Goal: Task Accomplishment & Management: Use online tool/utility

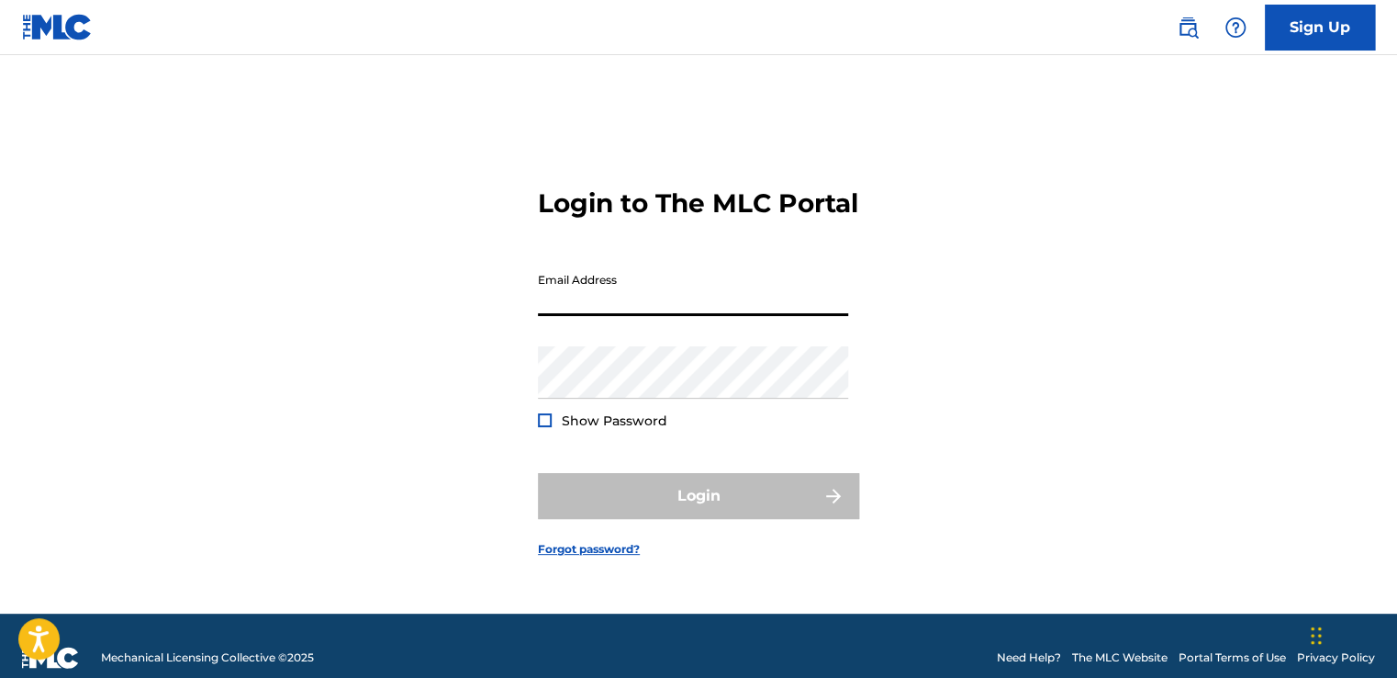
click at [598, 303] on input "Email Address" at bounding box center [693, 290] width 310 height 52
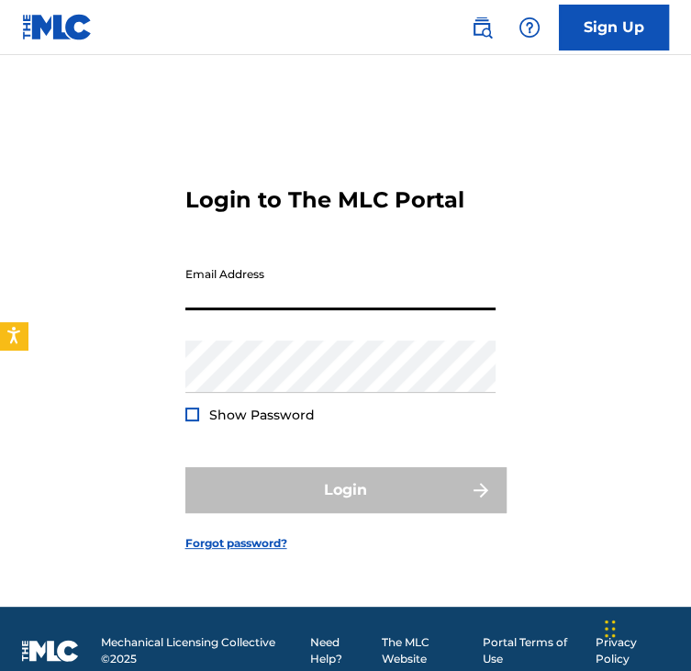
click at [277, 284] on input "Email Address" at bounding box center [340, 284] width 310 height 52
type input "[EMAIL_ADDRESS][DOMAIN_NAME]"
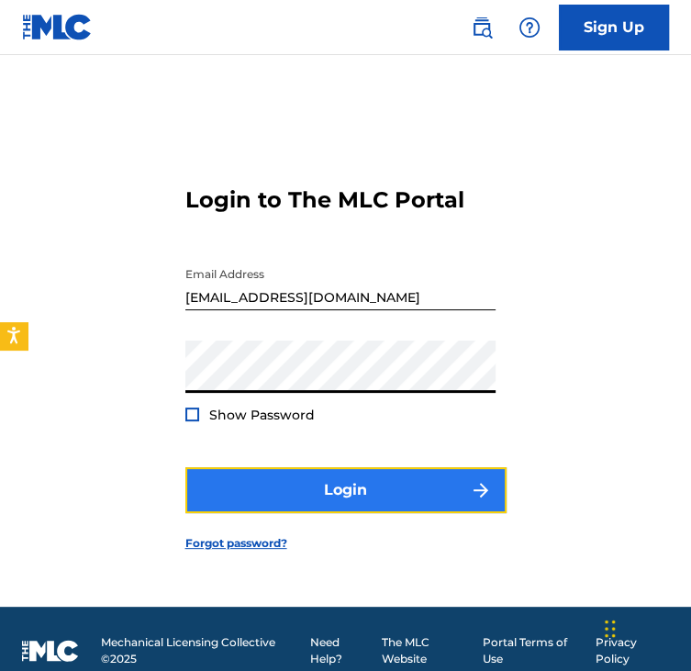
click at [308, 509] on button "Login" at bounding box center [345, 490] width 321 height 46
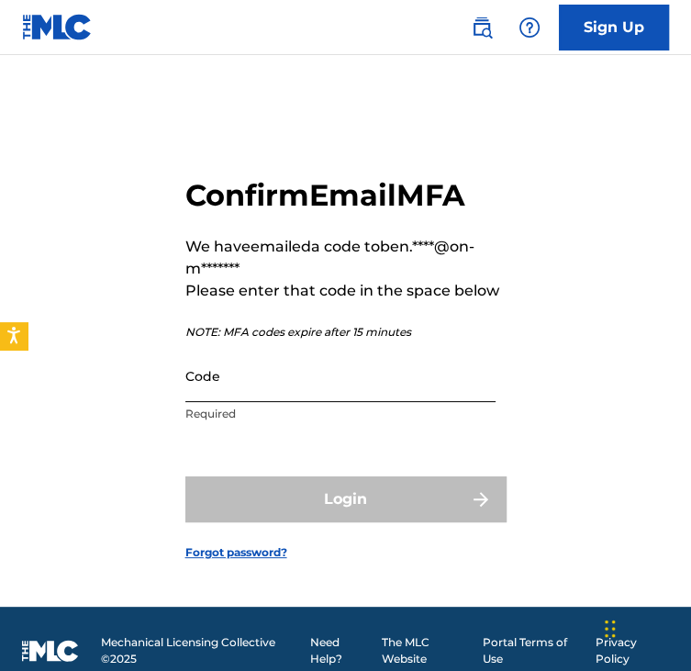
click at [309, 376] on input "Code" at bounding box center [340, 376] width 310 height 52
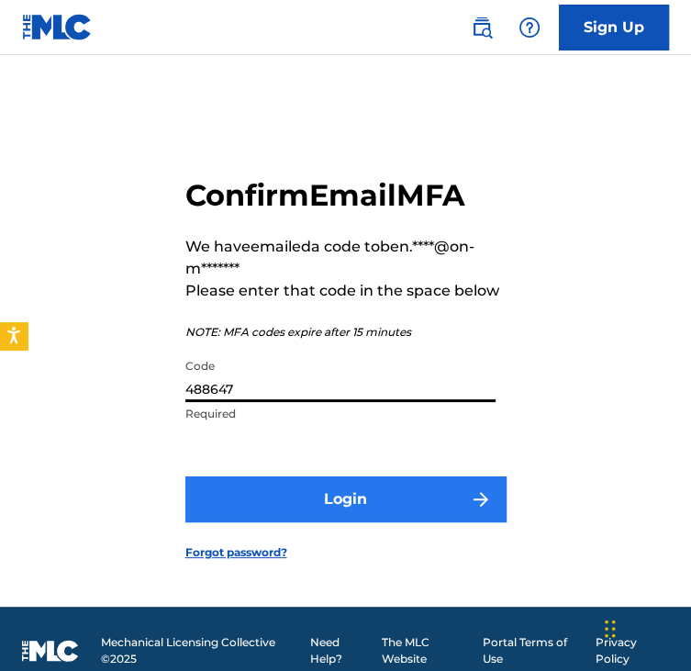
type input "488647"
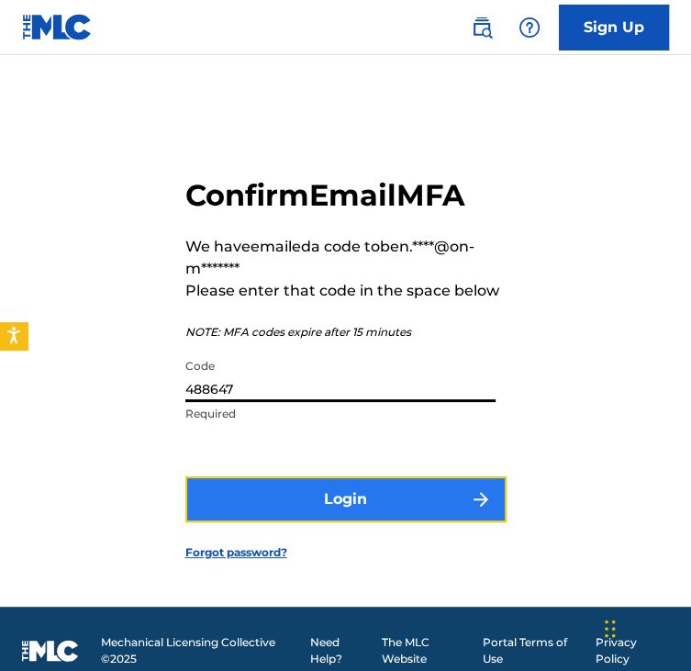
click at [352, 478] on button "Login" at bounding box center [345, 500] width 321 height 46
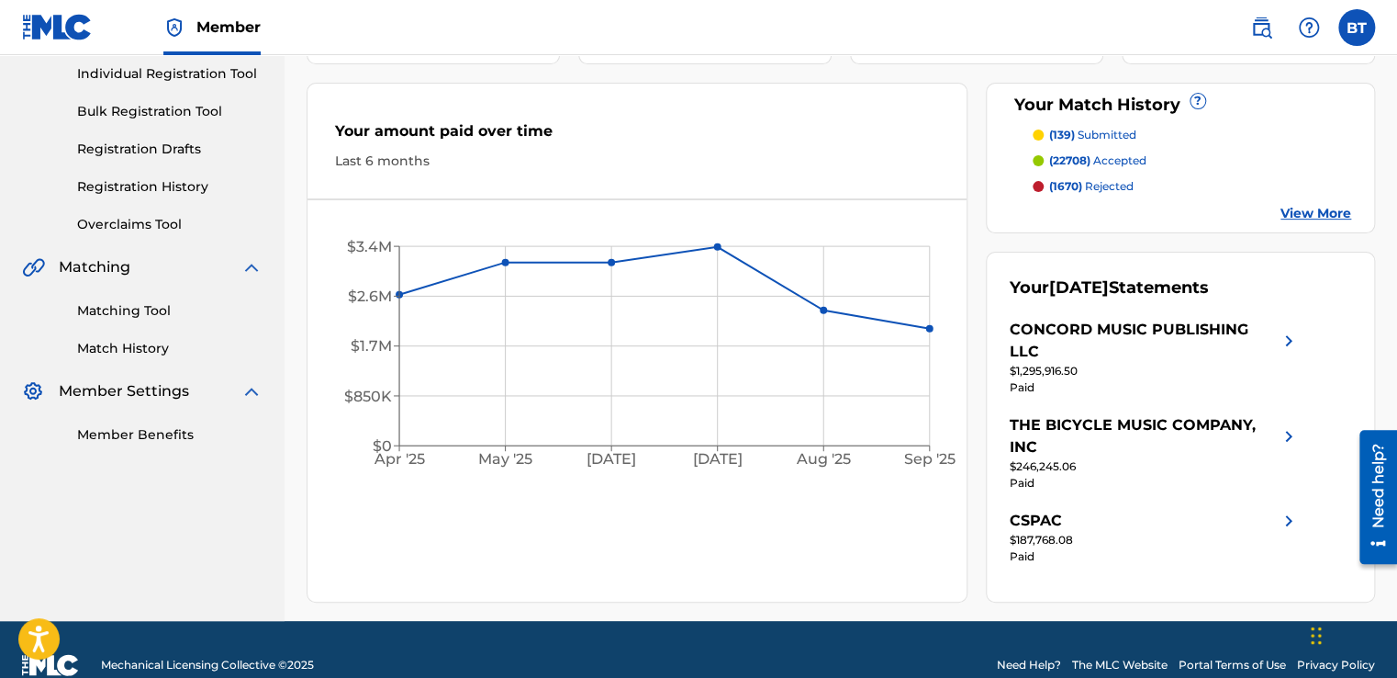
scroll to position [241, 0]
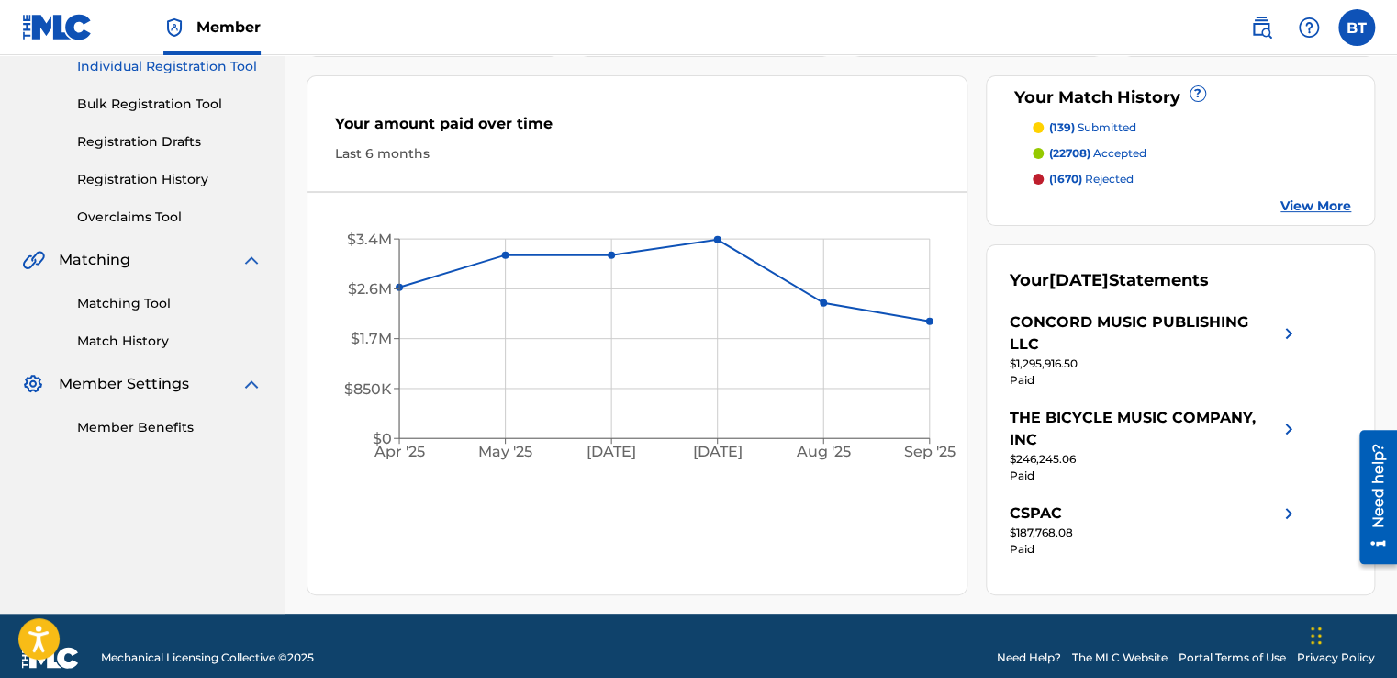
click at [159, 303] on link "Matching Tool" at bounding box center [169, 303] width 185 height 19
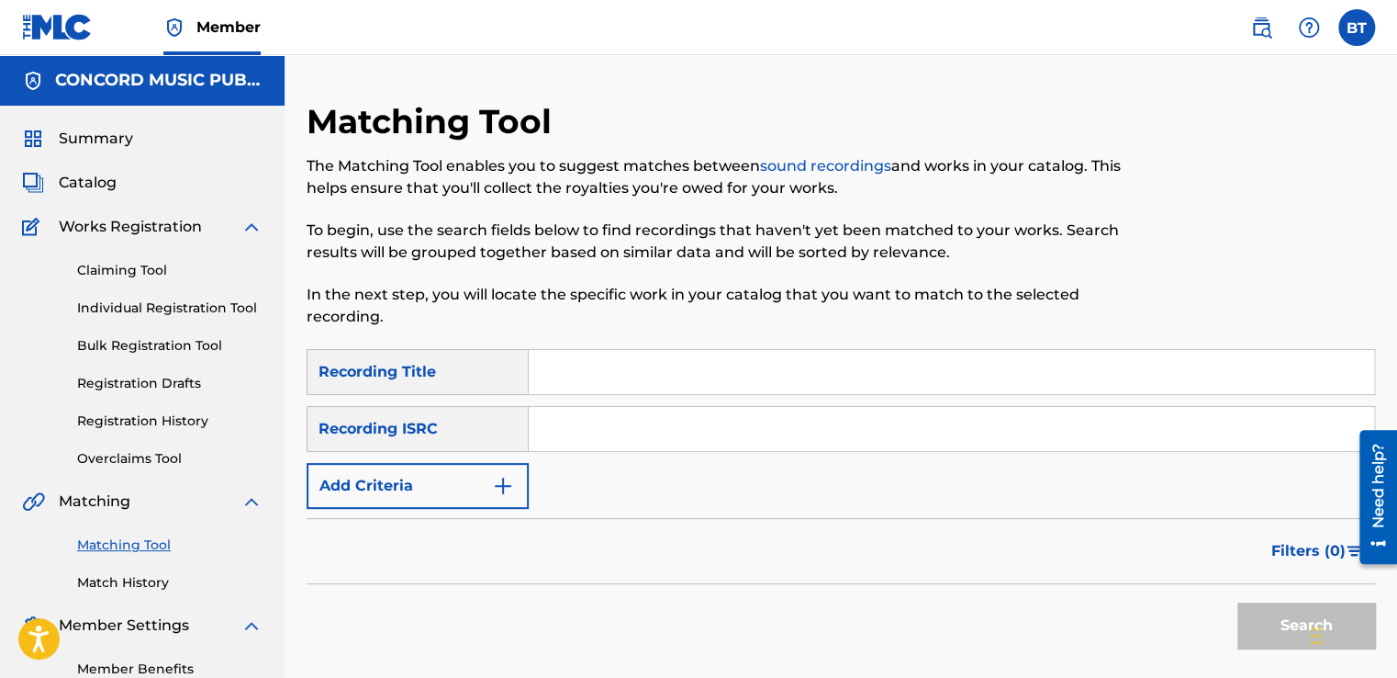
click at [583, 416] on input "Search Form" at bounding box center [952, 429] width 846 height 44
paste input "MXF390804846"
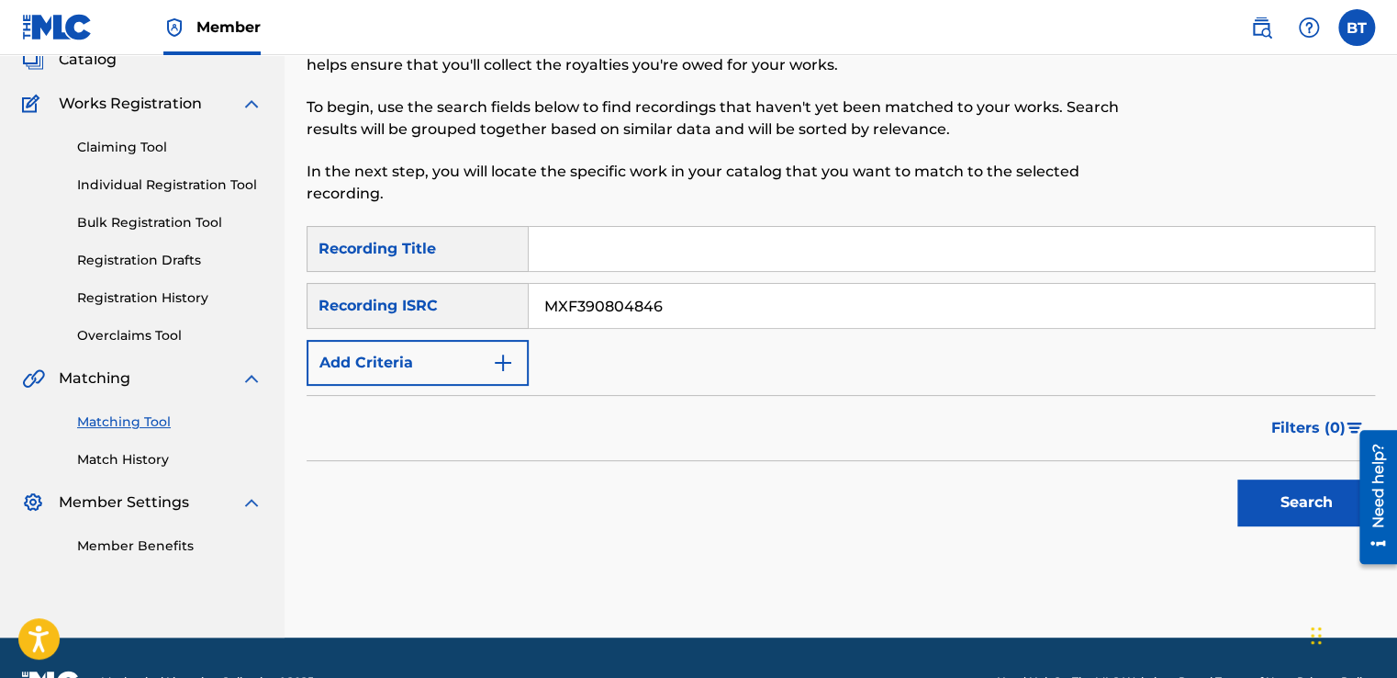
scroll to position [170, 0]
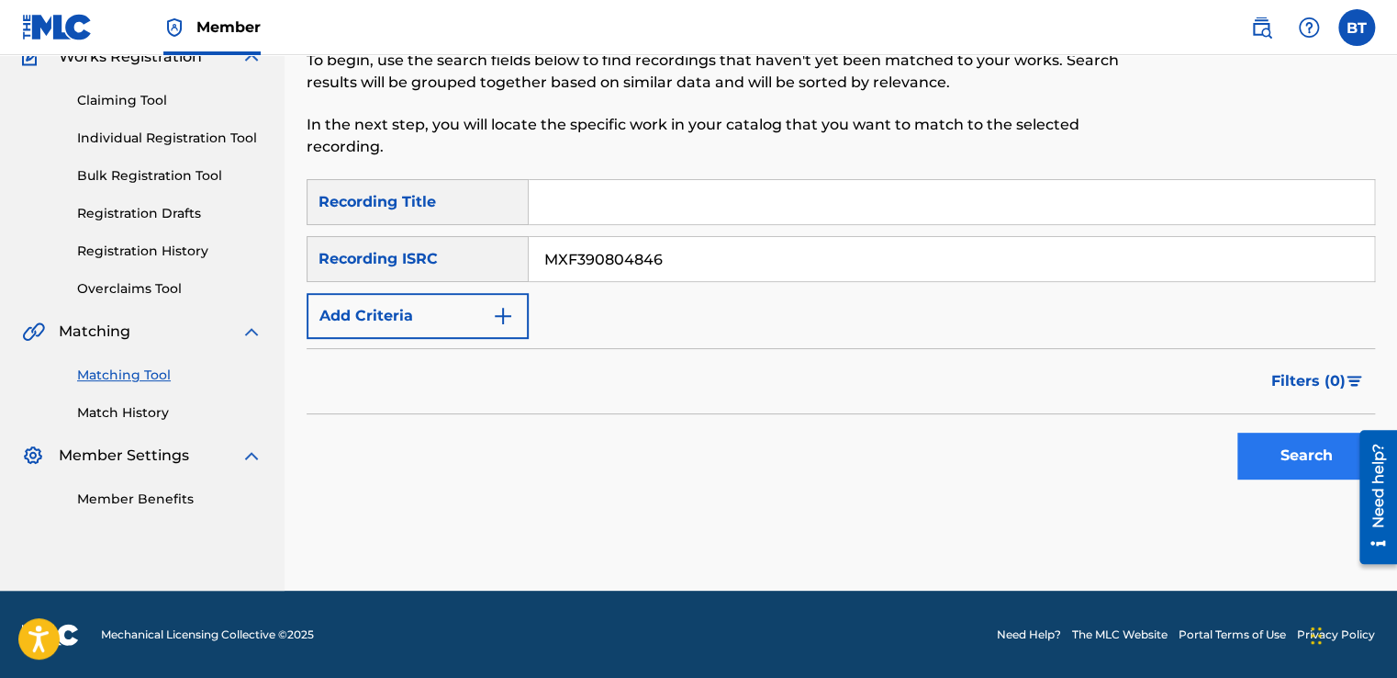
type input "MXF390804846"
click at [1298, 453] on button "Search" at bounding box center [1307, 455] width 138 height 46
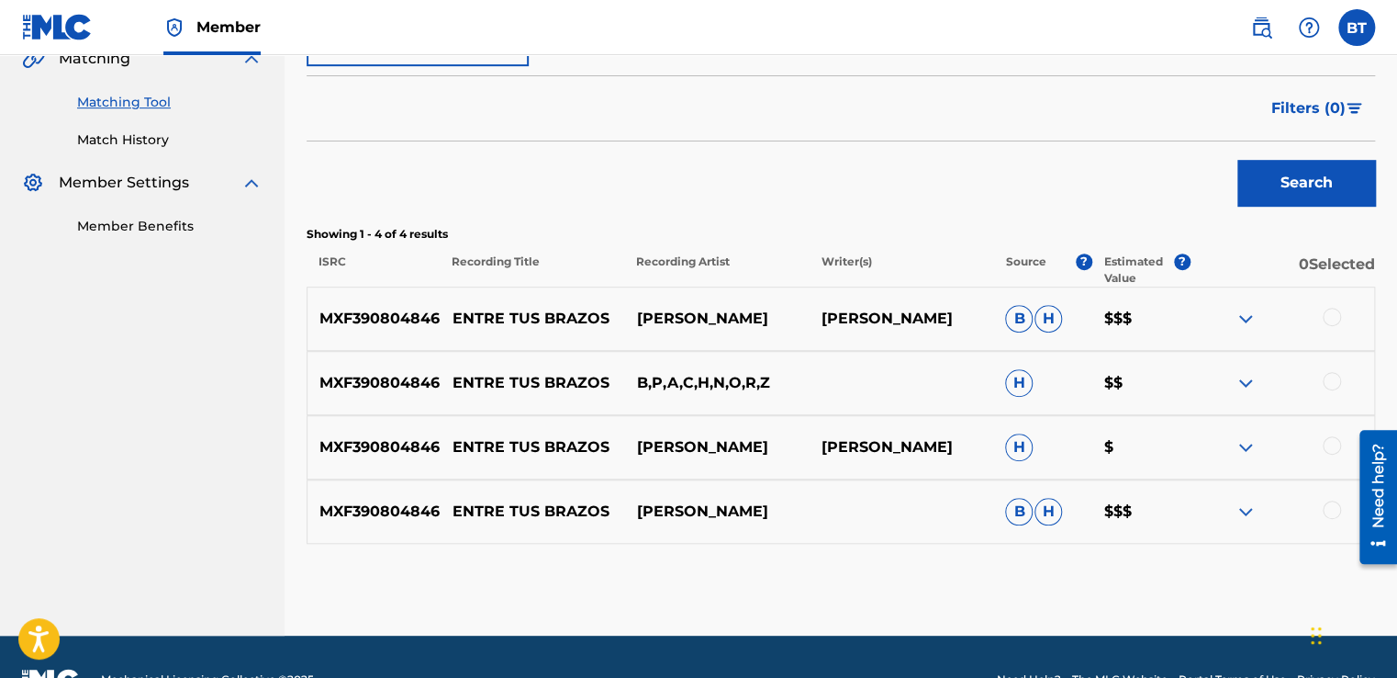
scroll to position [445, 0]
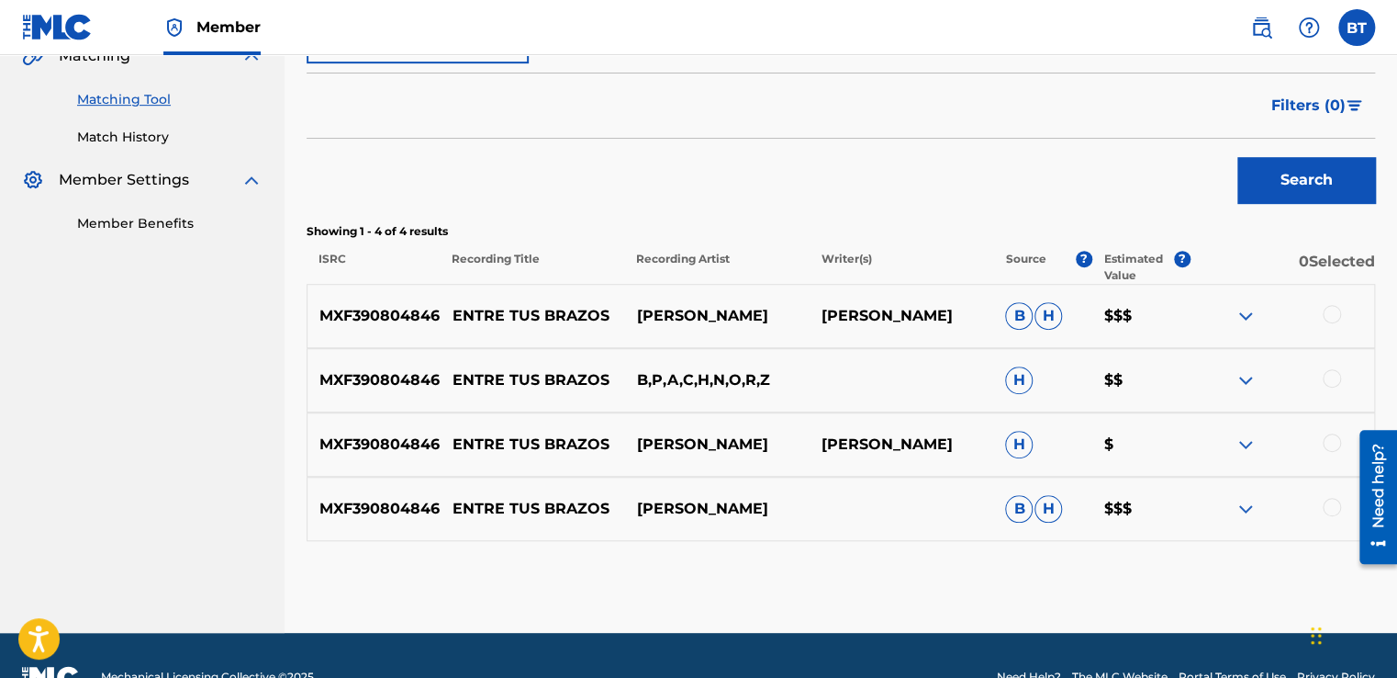
click at [1333, 316] on div at bounding box center [1332, 314] width 18 height 18
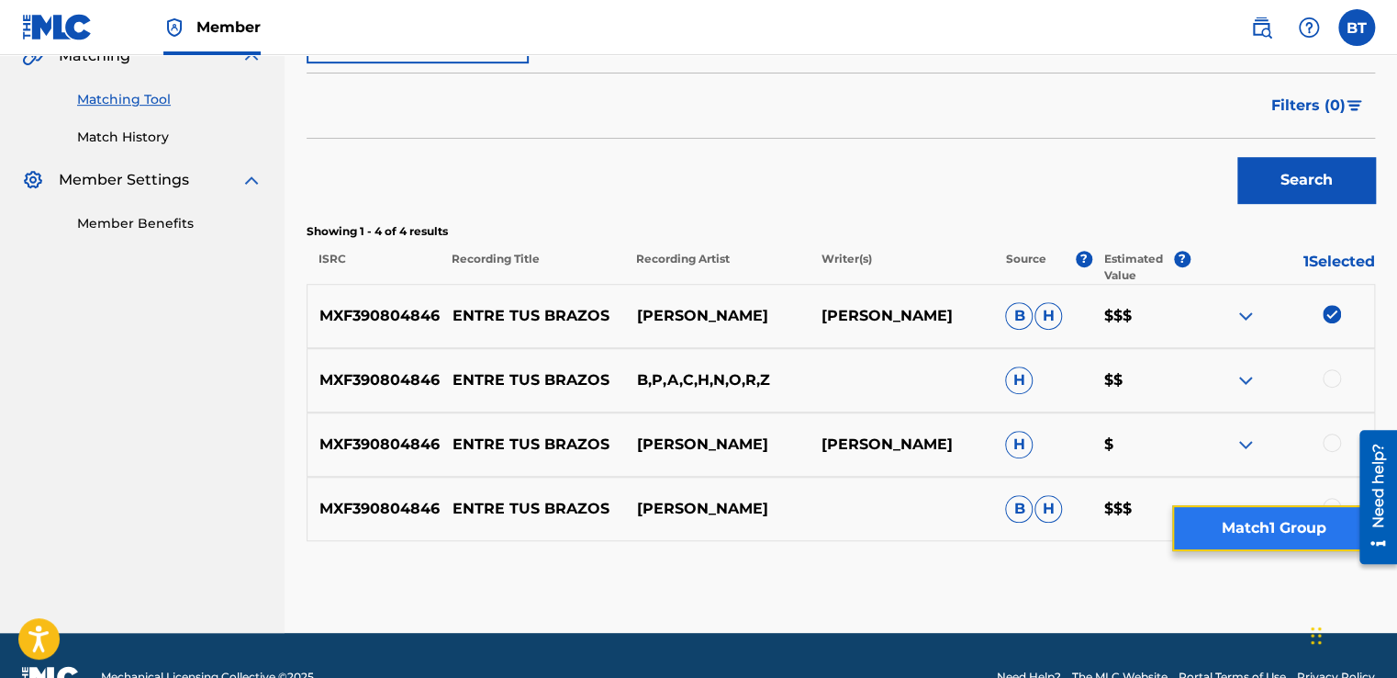
click at [1288, 533] on button "Match 1 Group" at bounding box center [1273, 528] width 203 height 46
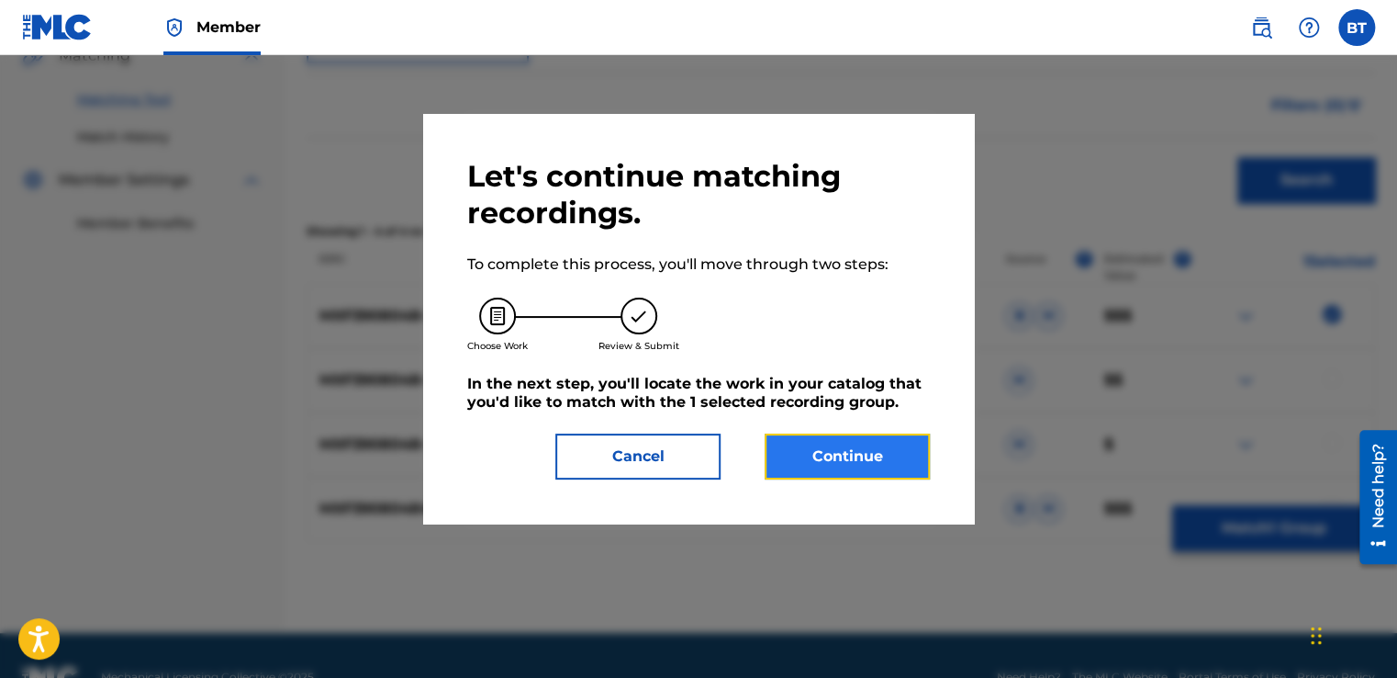
click at [845, 469] on button "Continue" at bounding box center [847, 456] width 165 height 46
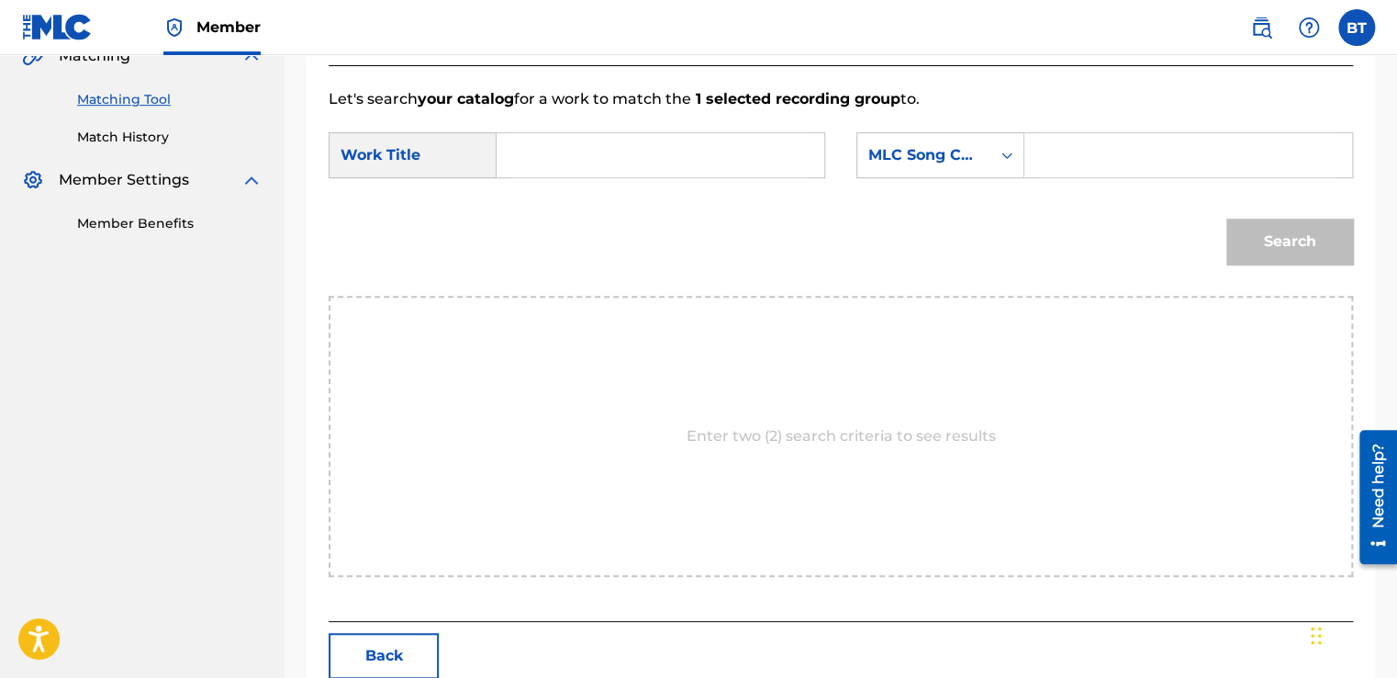
click at [596, 146] on input "Search Form" at bounding box center [660, 155] width 297 height 44
paste input "Entre Tus Brazos"
type input "Entre Tus Brazos"
click at [995, 167] on div "Search Form" at bounding box center [1007, 155] width 33 height 33
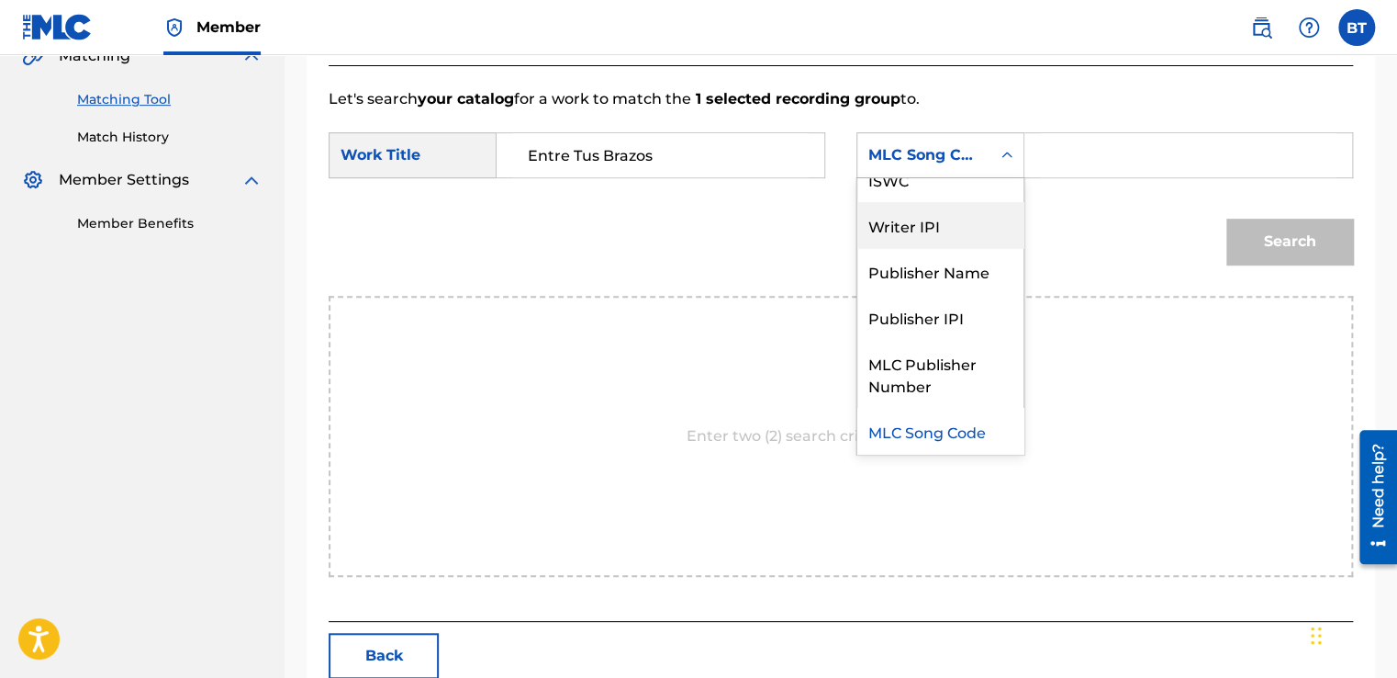
scroll to position [0, 0]
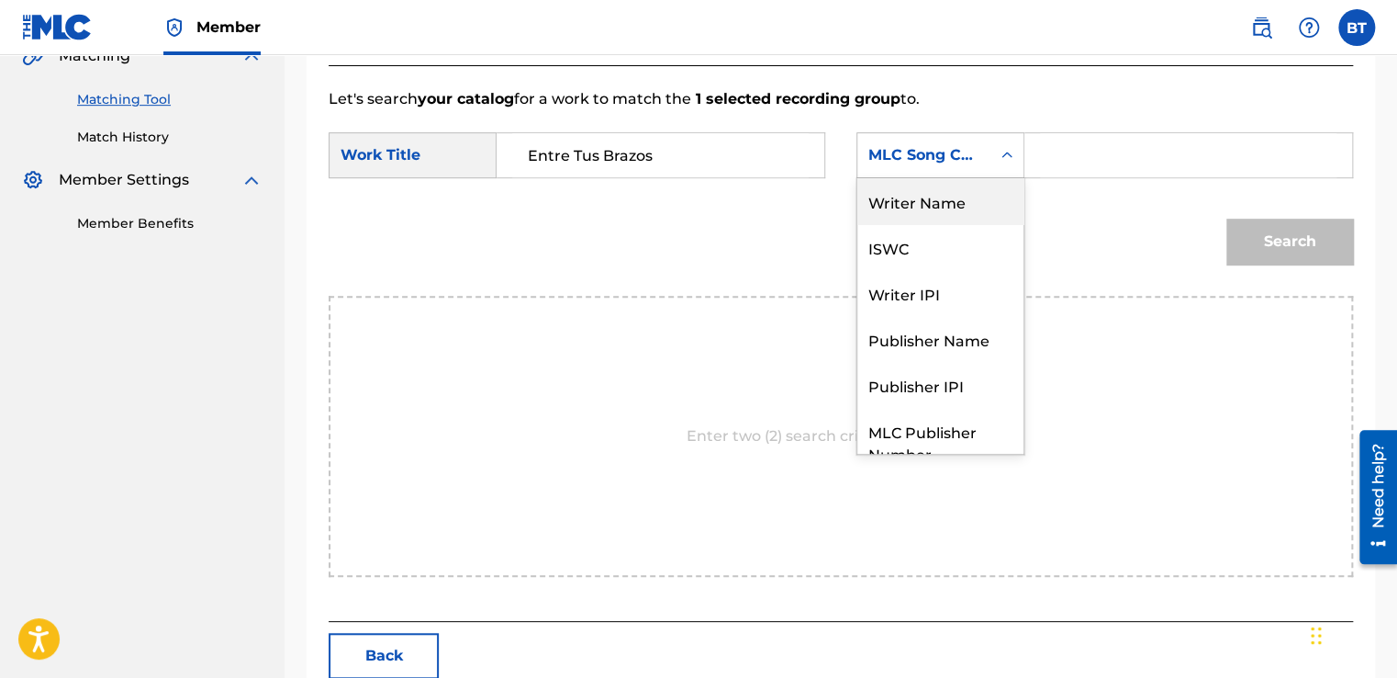
click at [959, 201] on div "Writer Name" at bounding box center [941, 201] width 166 height 46
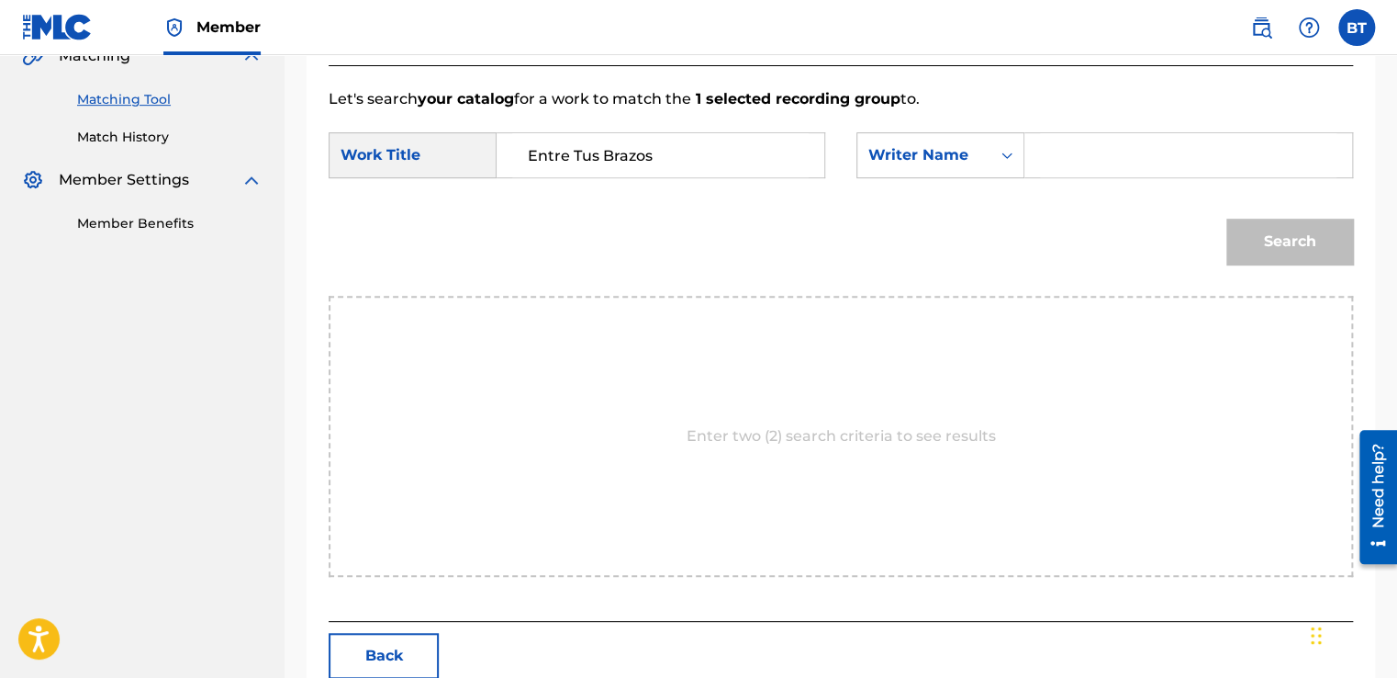
click at [1037, 174] on div "Search Form" at bounding box center [1189, 155] width 329 height 46
click at [1060, 163] on input "Search Form" at bounding box center [1188, 155] width 297 height 44
paste input "[PERSON_NAME]"
type input "[PERSON_NAME]"
click at [1283, 229] on button "Search" at bounding box center [1290, 242] width 127 height 46
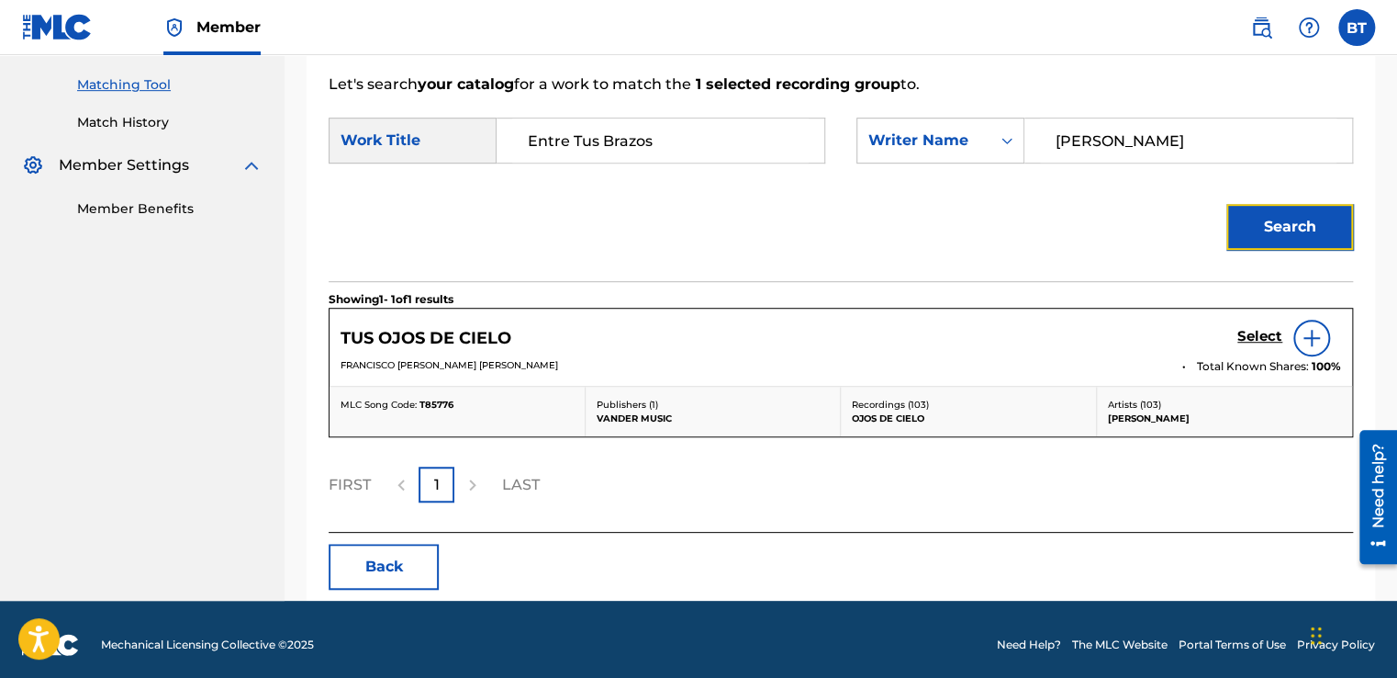
scroll to position [469, 0]
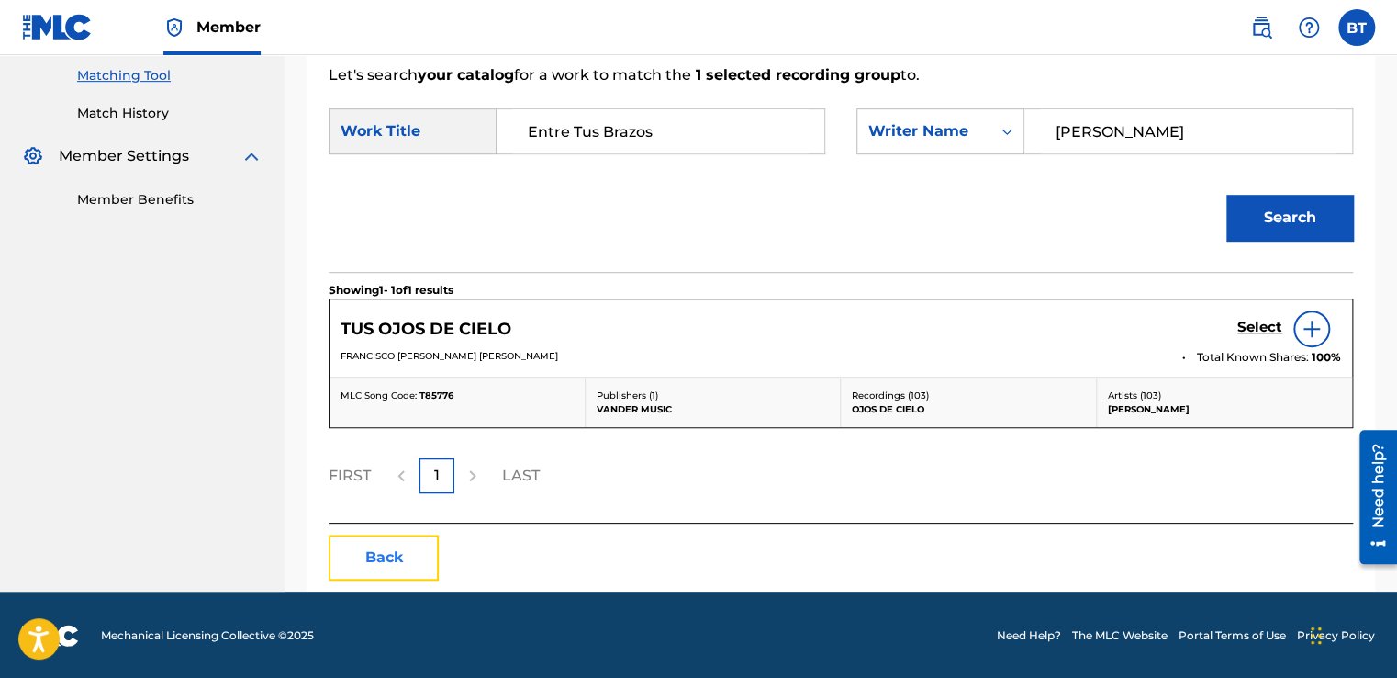
click at [412, 551] on button "Back" at bounding box center [384, 557] width 110 height 46
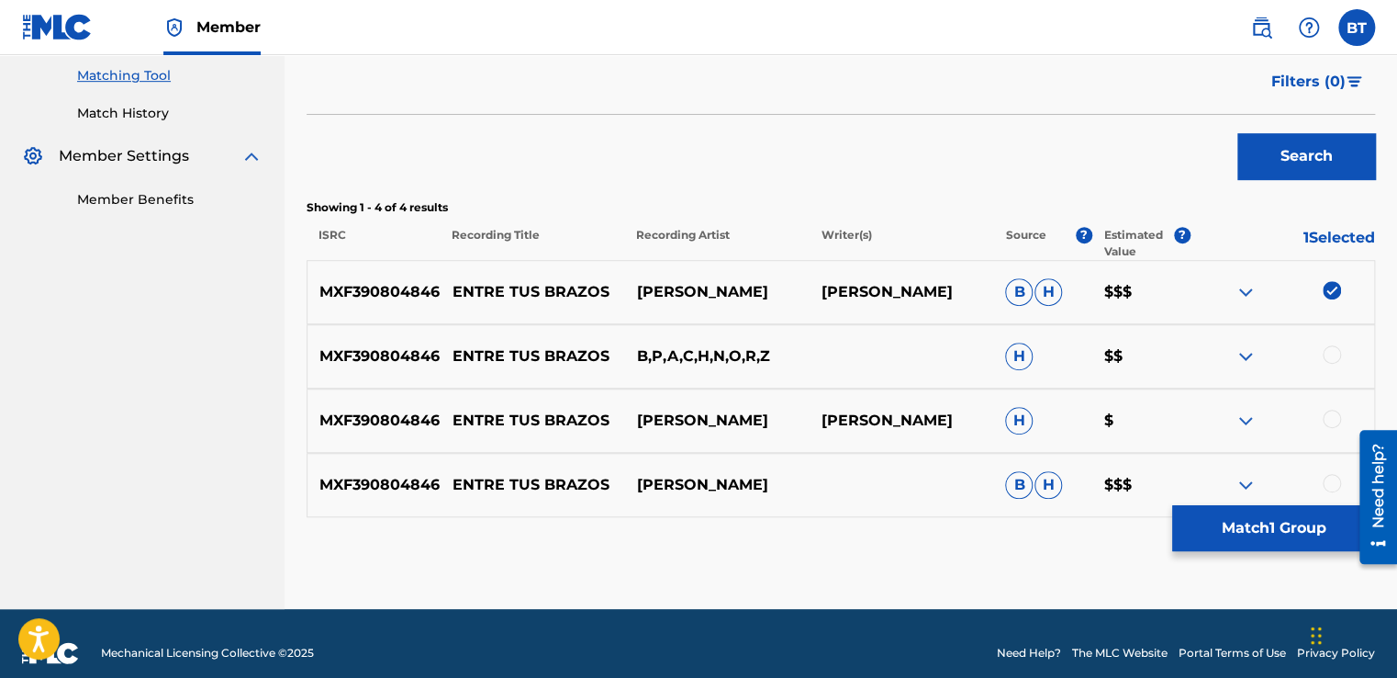
click at [1332, 291] on img at bounding box center [1332, 290] width 18 height 18
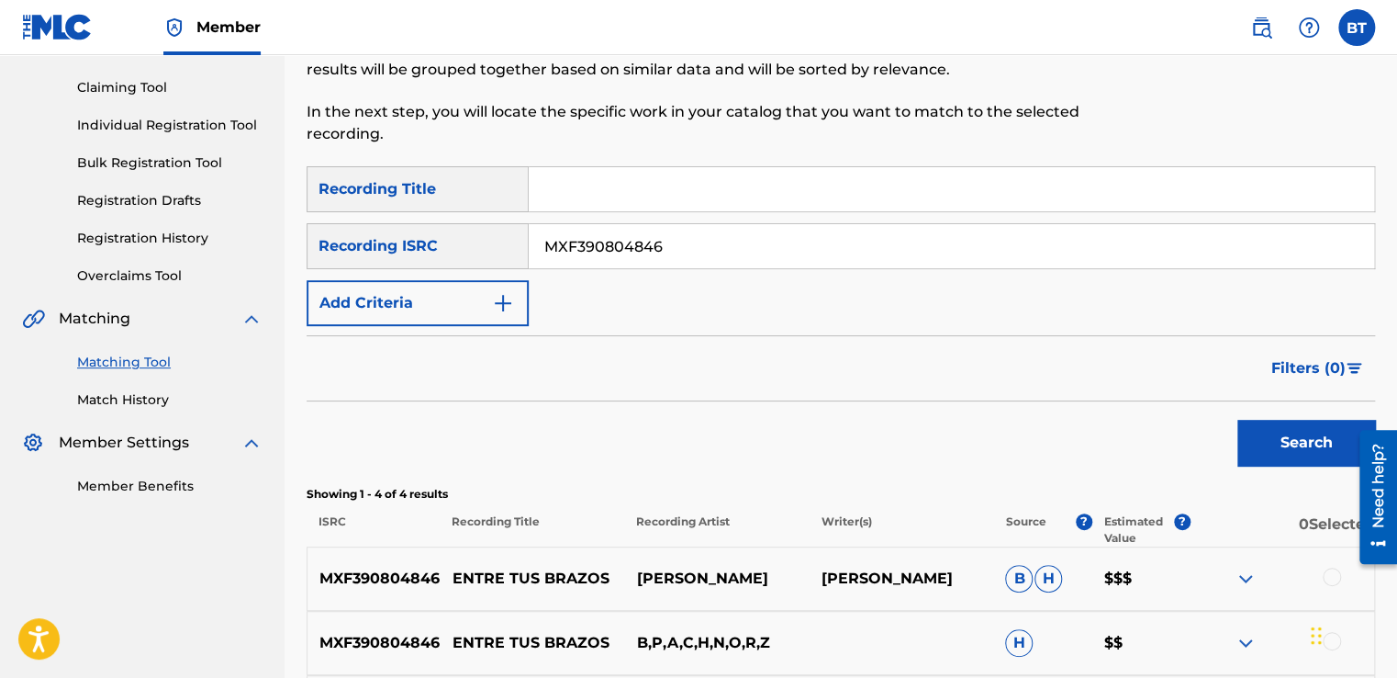
scroll to position [194, 0]
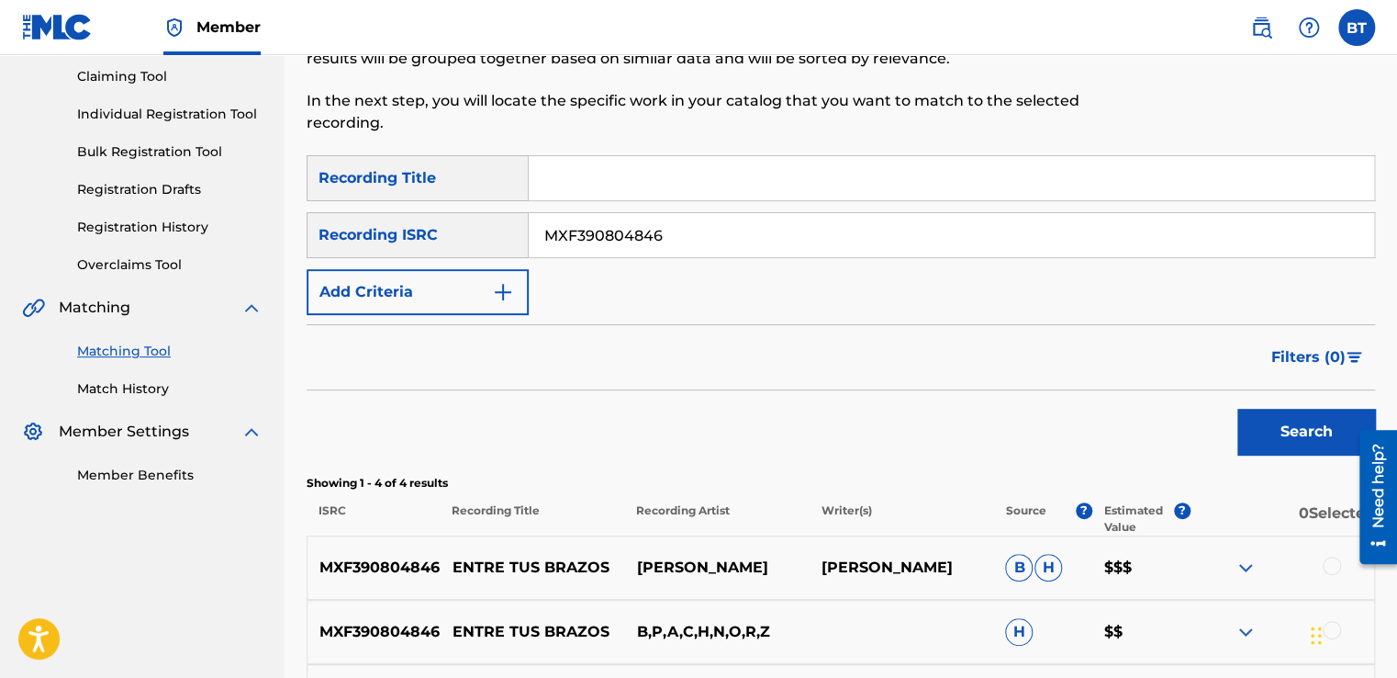
click at [690, 233] on input "MXF390804846" at bounding box center [952, 235] width 846 height 44
drag, startPoint x: 686, startPoint y: 237, endPoint x: 544, endPoint y: 241, distance: 142.4
click at [544, 241] on input "MXF390804846" at bounding box center [952, 235] width 846 height 44
paste input "FR2X42379728"
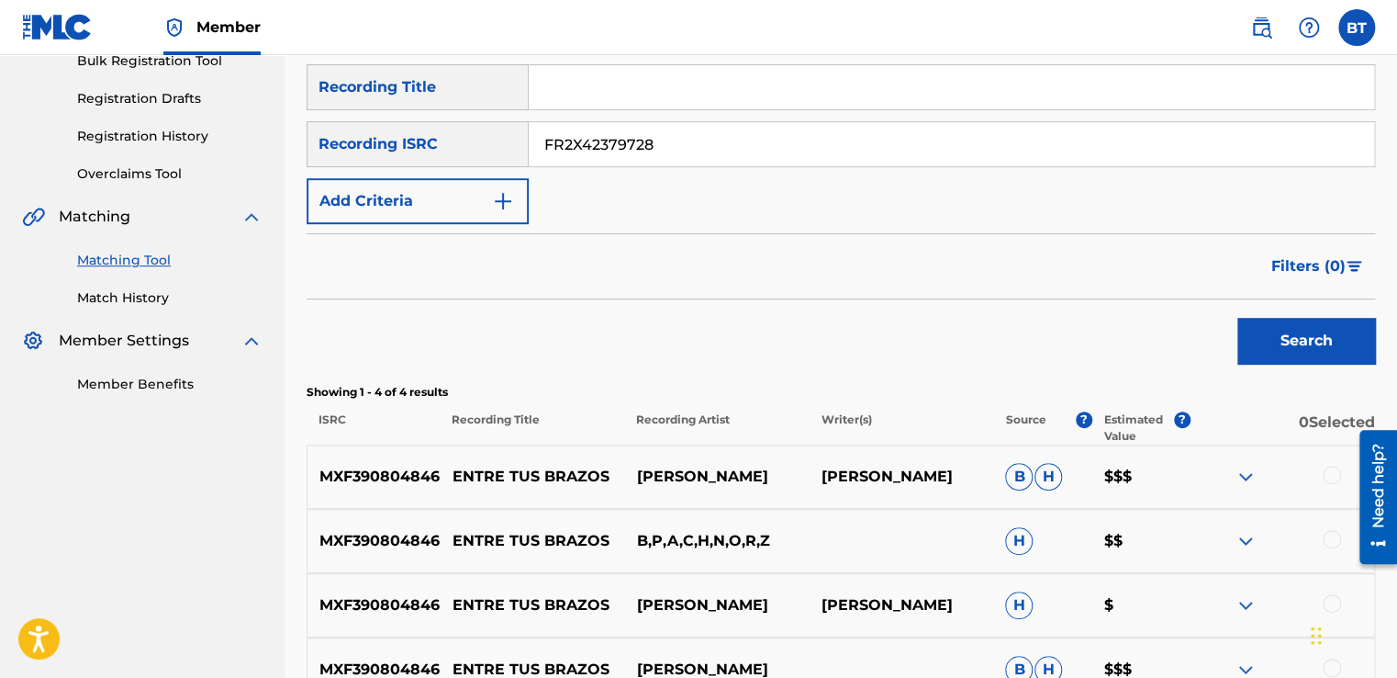
scroll to position [286, 0]
type input "FR2X42379728"
click at [1288, 322] on button "Search" at bounding box center [1307, 340] width 138 height 46
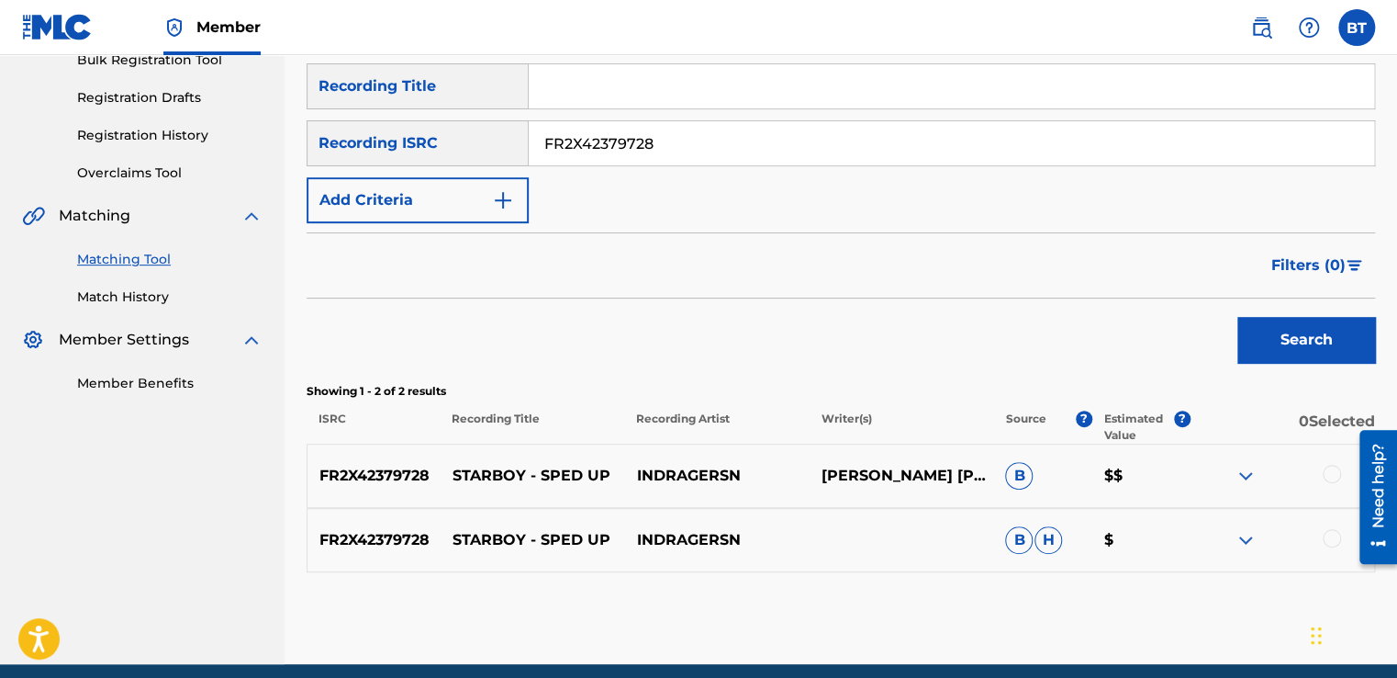
drag, startPoint x: 660, startPoint y: 141, endPoint x: 544, endPoint y: 147, distance: 115.8
click at [544, 147] on input "FR2X42379728" at bounding box center [952, 143] width 846 height 44
click at [809, 286] on div "Filters ( 0 )" at bounding box center [841, 265] width 1069 height 66
click at [698, 152] on input "FR2X42379728" at bounding box center [952, 143] width 846 height 44
drag, startPoint x: 694, startPoint y: 149, endPoint x: 538, endPoint y: 139, distance: 156.4
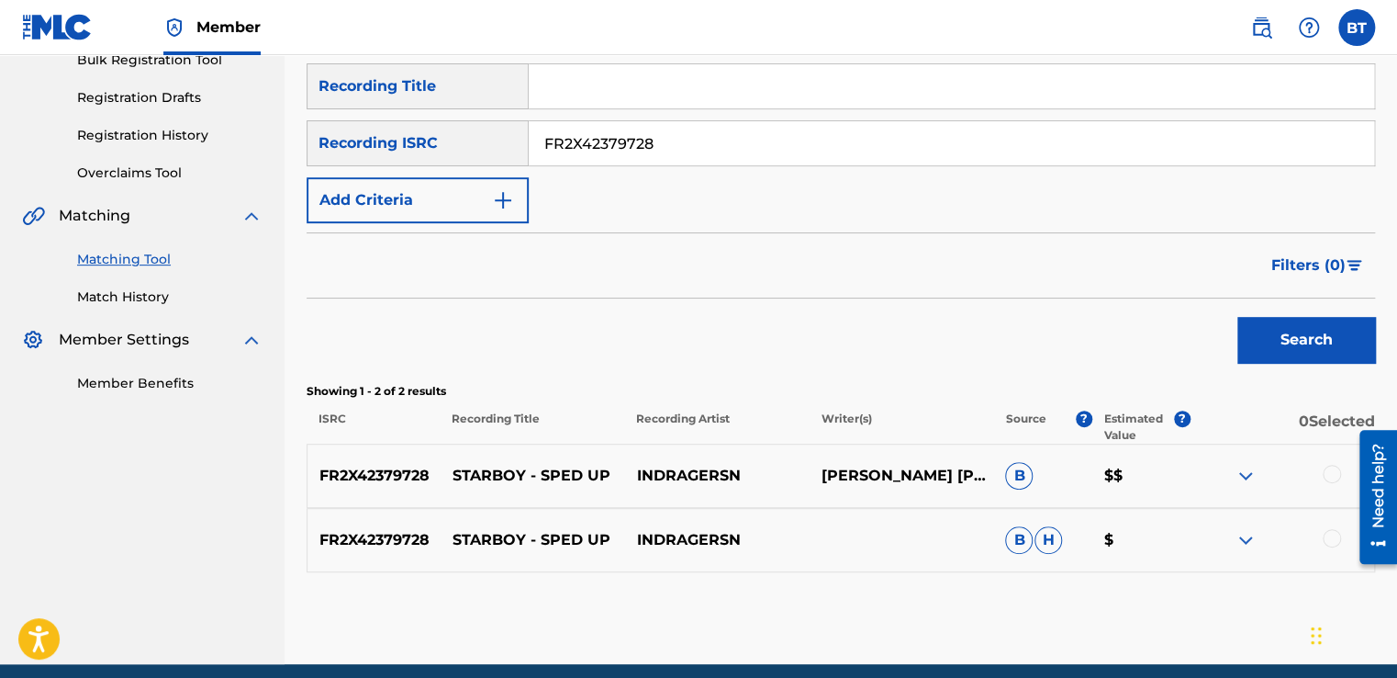
click at [538, 139] on input "FR2X42379728" at bounding box center [952, 143] width 846 height 44
click at [741, 144] on input "FR2X42379728" at bounding box center [952, 143] width 846 height 44
click at [853, 233] on div "Filters ( 0 )" at bounding box center [841, 265] width 1069 height 66
